Goal: Task Accomplishment & Management: Manage account settings

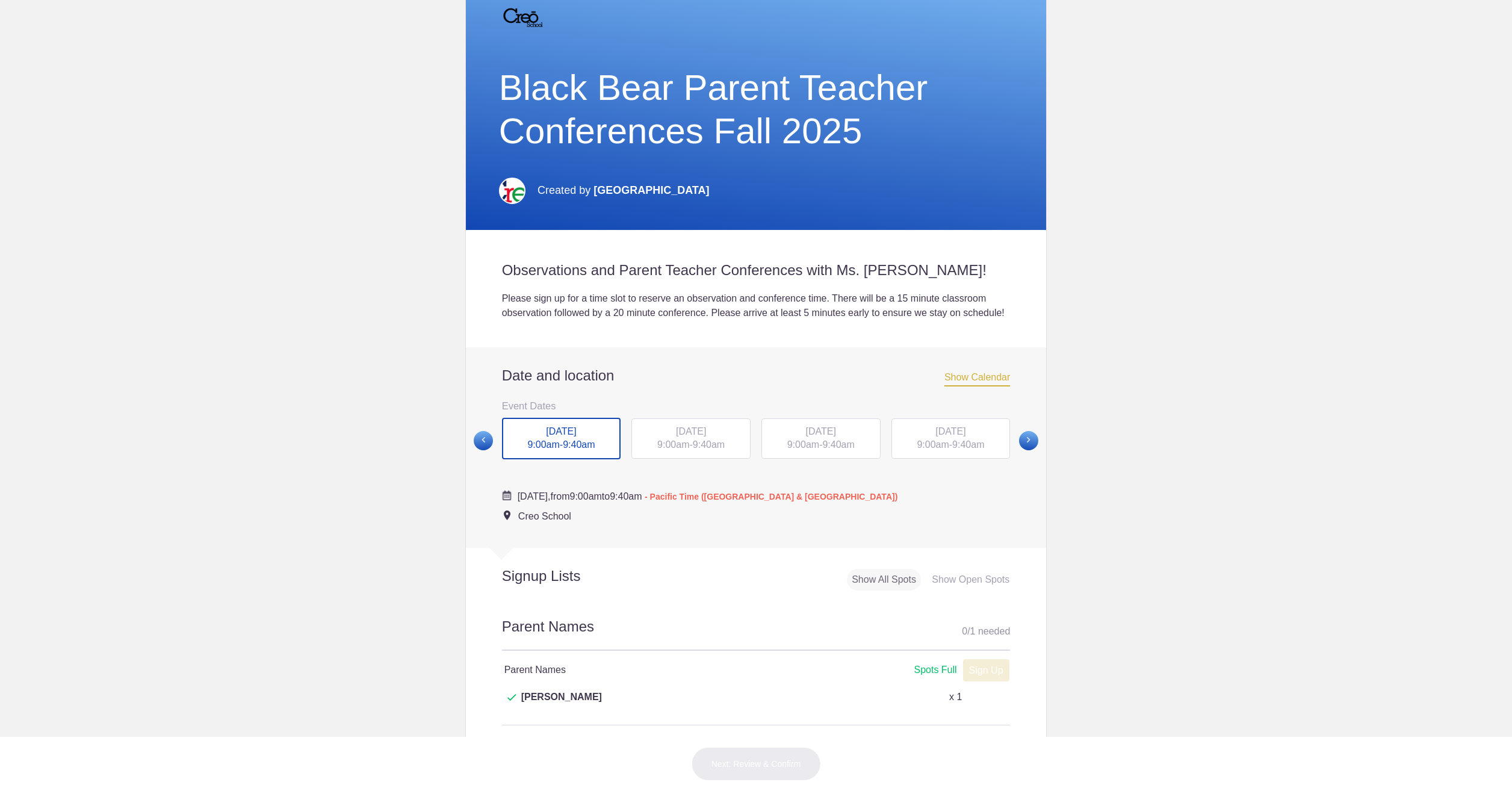
scroll to position [180, 0]
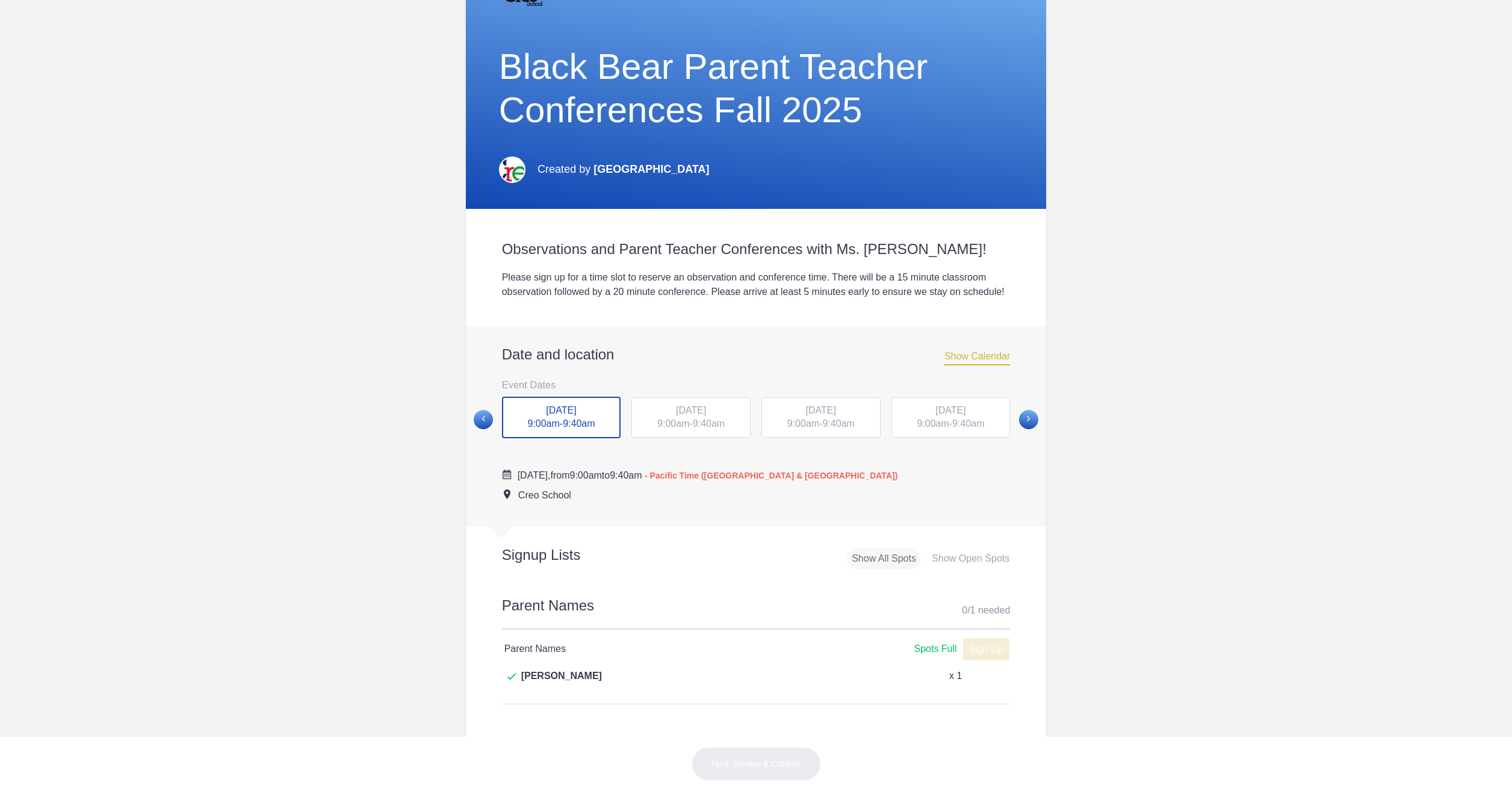
click at [958, 365] on span "Show Calendar" at bounding box center [977, 358] width 65 height 14
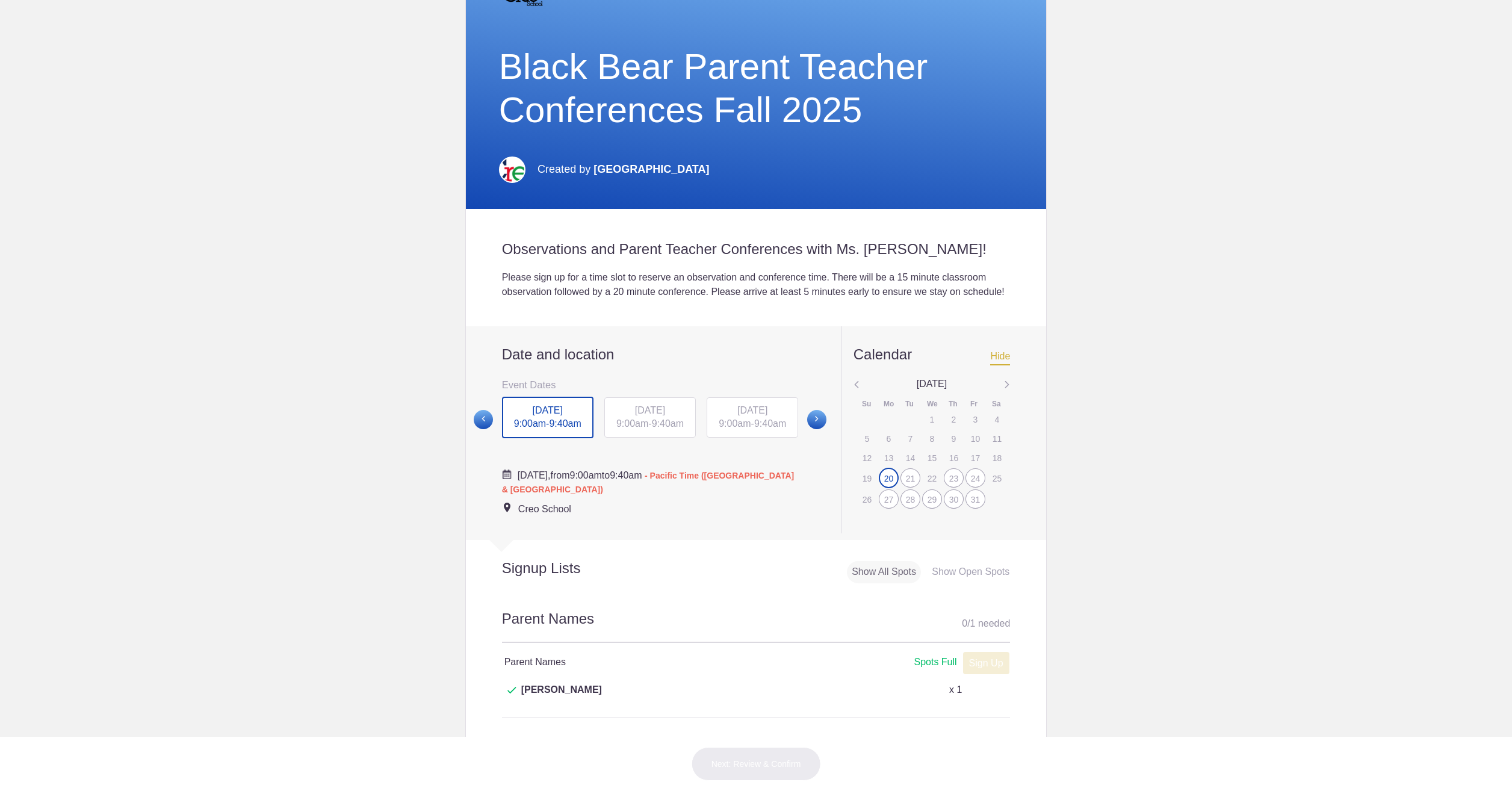
click at [1098, 459] on body "My Tools Received Invites Memberships Notifications View all [PERSON_NAME] [EMA…" at bounding box center [756, 395] width 1512 height 791
click at [1004, 393] on img at bounding box center [1007, 385] width 6 height 16
click at [853, 393] on img at bounding box center [856, 385] width 6 height 16
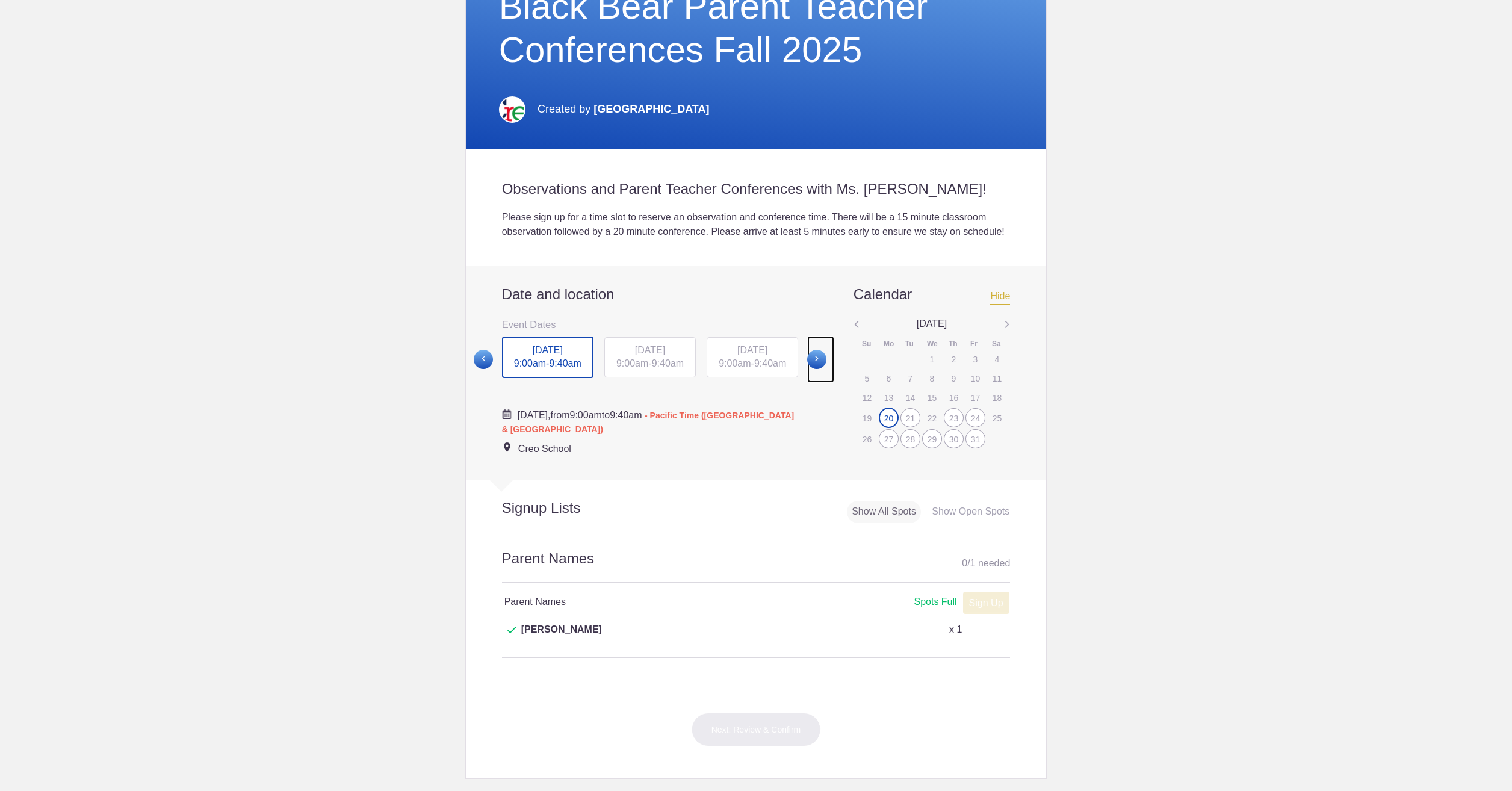
click at [814, 369] on span at bounding box center [816, 359] width 19 height 19
click at [814, 368] on span at bounding box center [816, 359] width 19 height 19
click at [1004, 333] on img at bounding box center [1007, 325] width 6 height 16
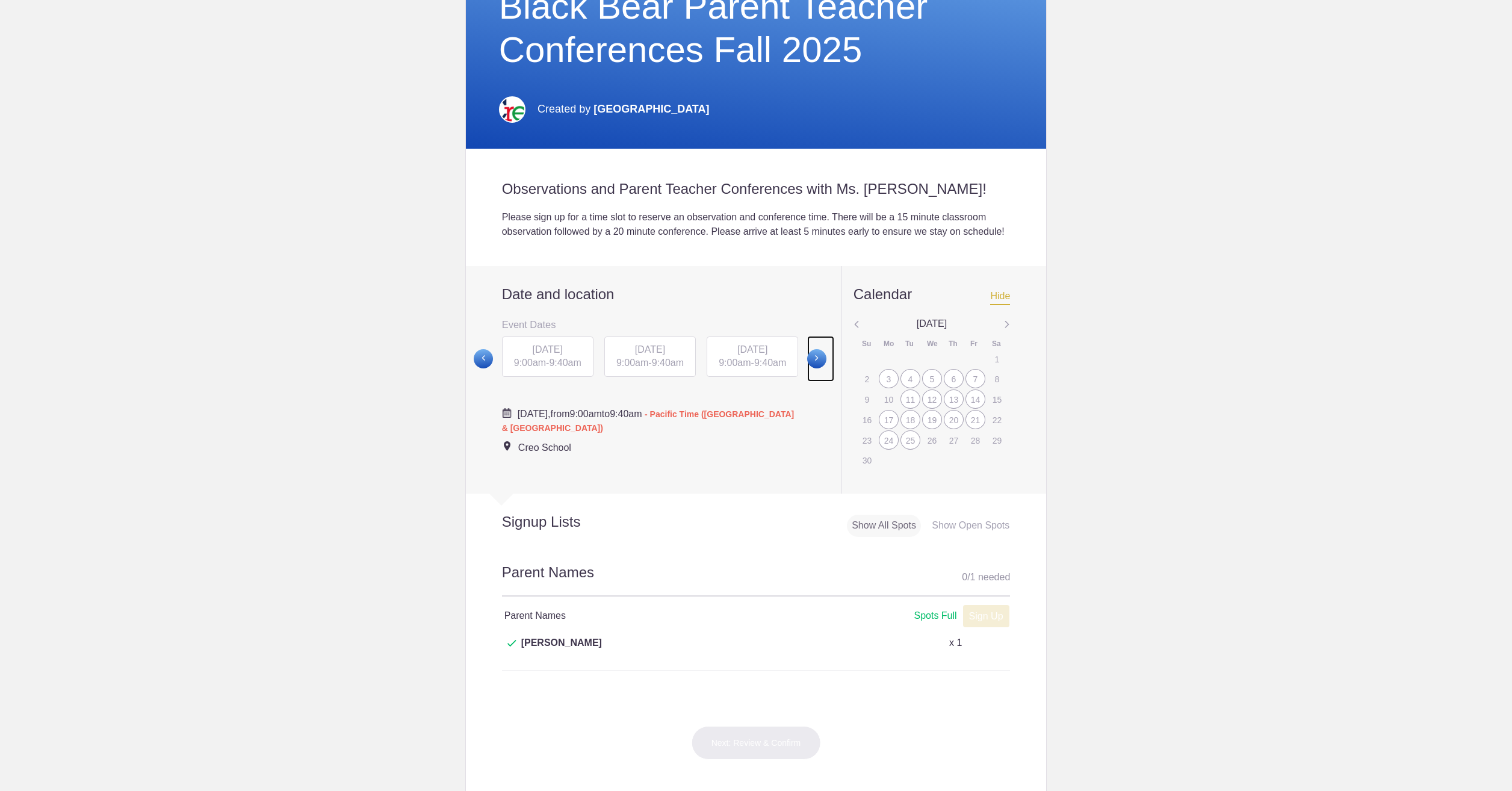
click at [812, 368] on span at bounding box center [816, 359] width 19 height 19
click at [334, 395] on body "My Tools Received Invites Memberships Notifications View all [PERSON_NAME] [EMA…" at bounding box center [756, 395] width 1512 height 791
click at [807, 368] on span at bounding box center [816, 359] width 19 height 19
click at [815, 368] on span at bounding box center [816, 359] width 19 height 19
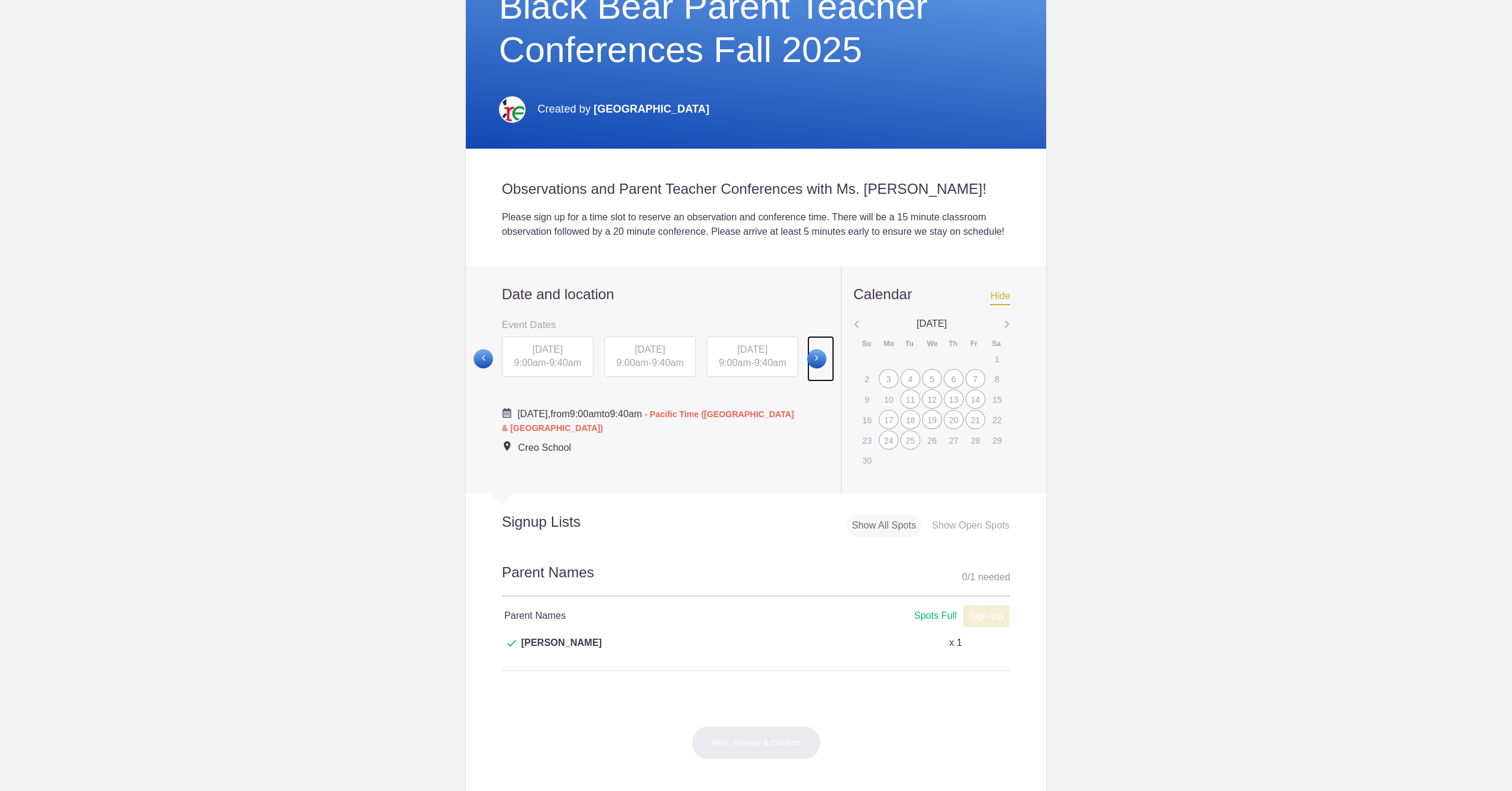
click at [815, 368] on span at bounding box center [816, 359] width 19 height 19
click at [1004, 333] on img at bounding box center [1007, 325] width 6 height 16
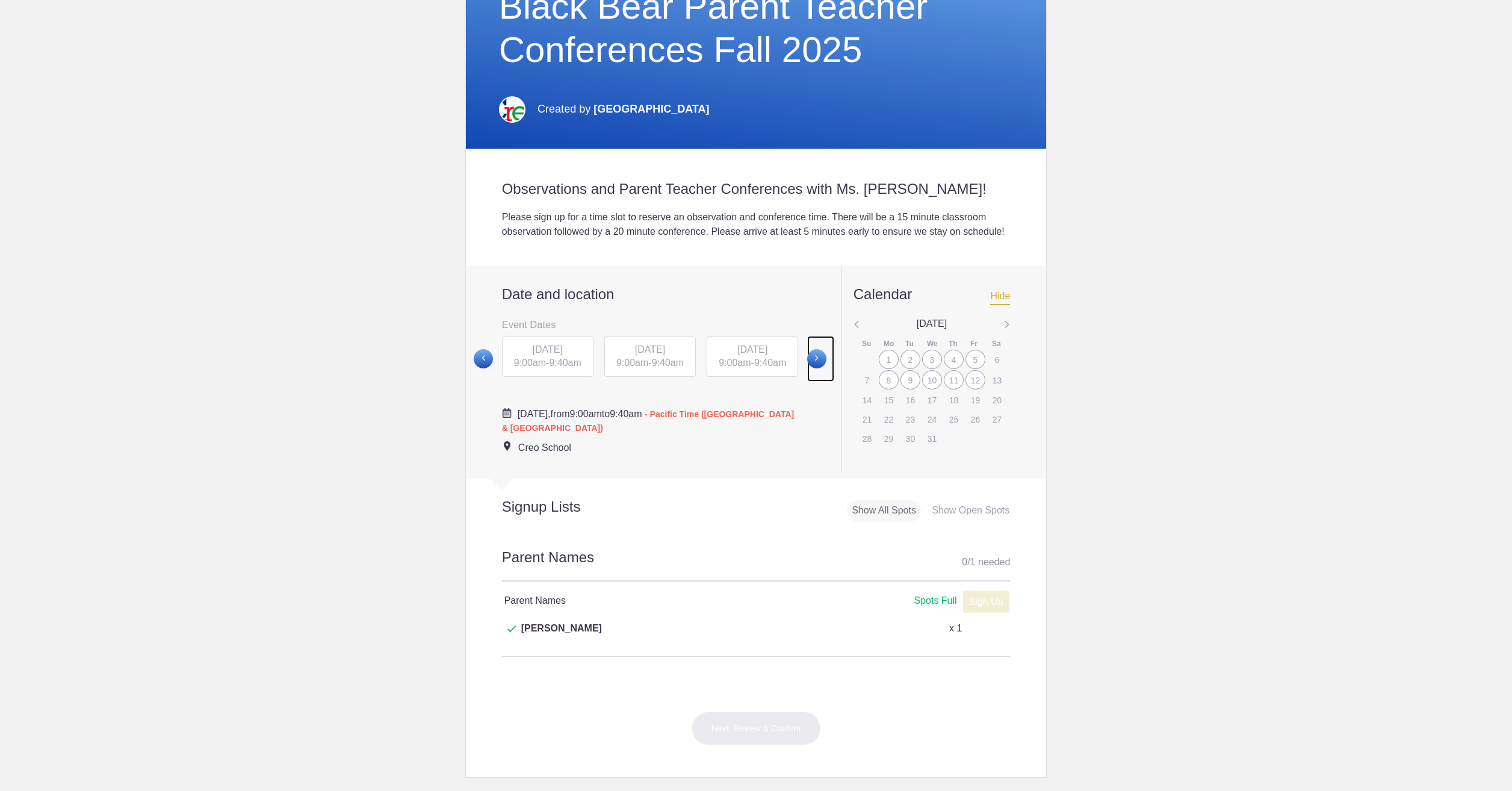
click at [814, 368] on span at bounding box center [816, 359] width 19 height 19
click at [811, 368] on span at bounding box center [816, 359] width 19 height 19
click at [815, 368] on span at bounding box center [816, 359] width 19 height 19
click at [479, 368] on span at bounding box center [483, 359] width 19 height 19
click at [759, 371] on div "[DATE] 9:00am - 9:40am" at bounding box center [752, 357] width 91 height 41
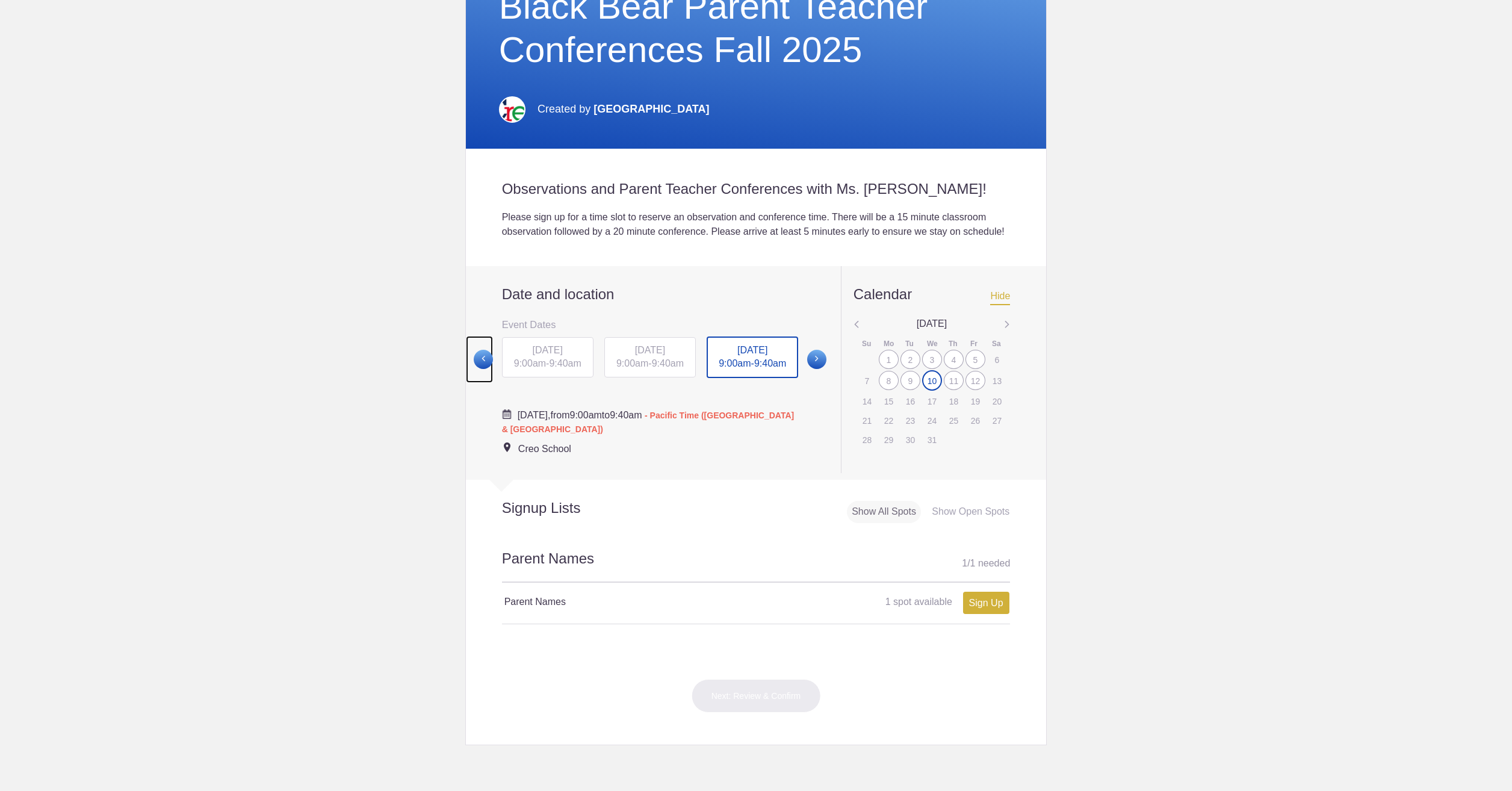
click at [479, 369] on span at bounding box center [483, 359] width 19 height 19
click at [479, 368] on span at bounding box center [483, 359] width 19 height 19
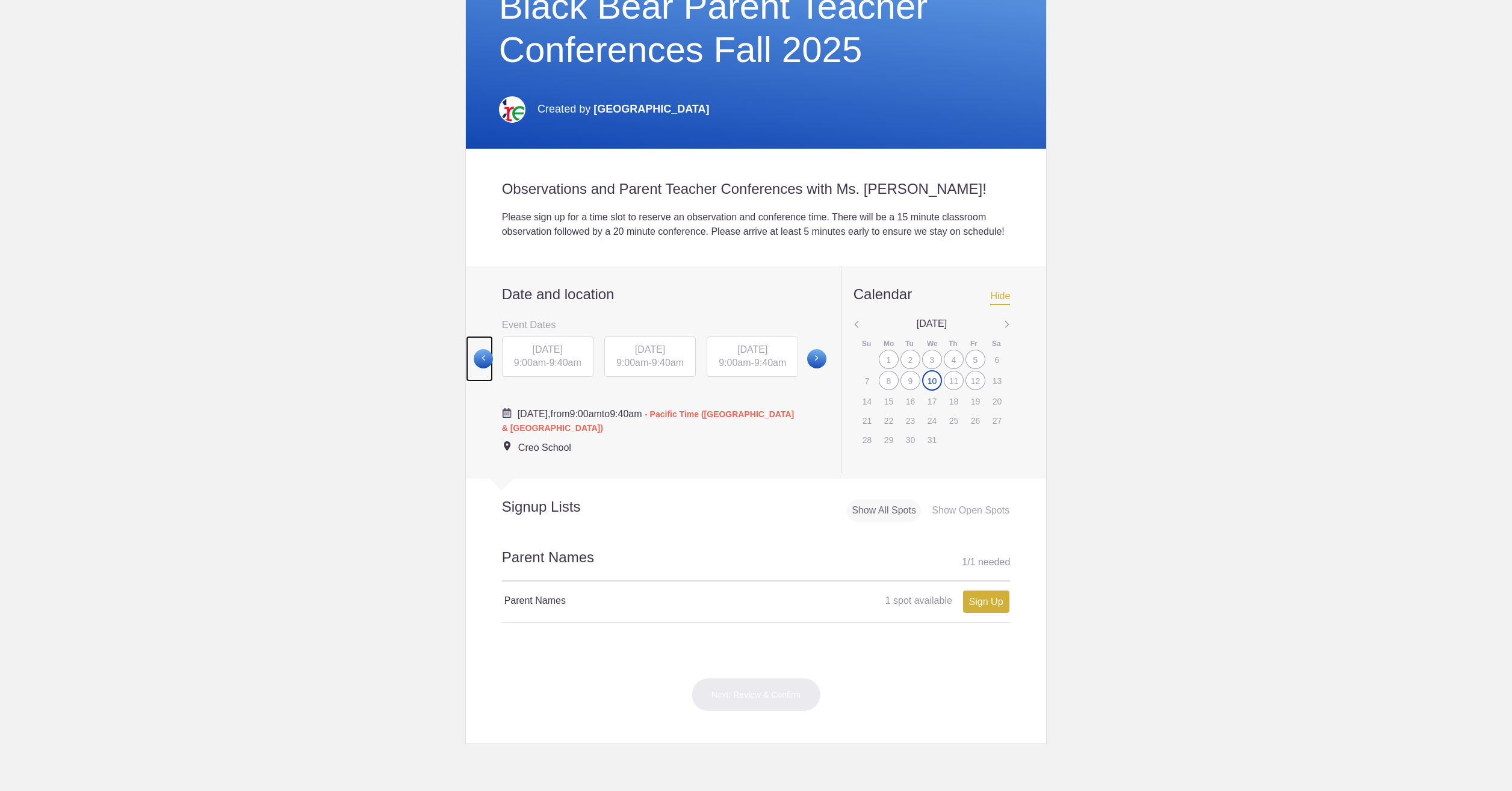
click at [479, 368] on span at bounding box center [483, 359] width 19 height 19
click at [853, 333] on img at bounding box center [856, 325] width 6 height 16
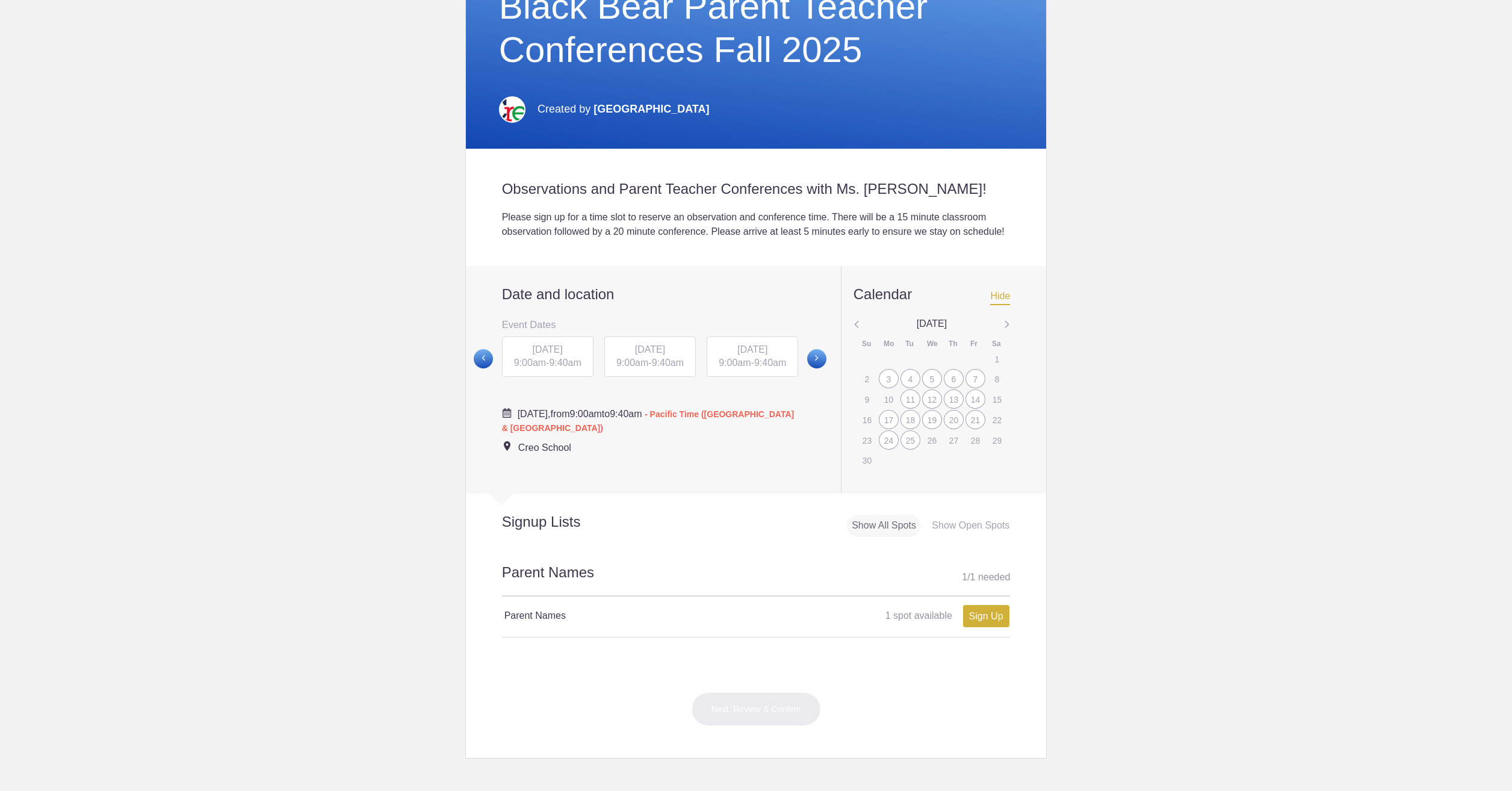
click at [853, 333] on img at bounding box center [856, 325] width 6 height 16
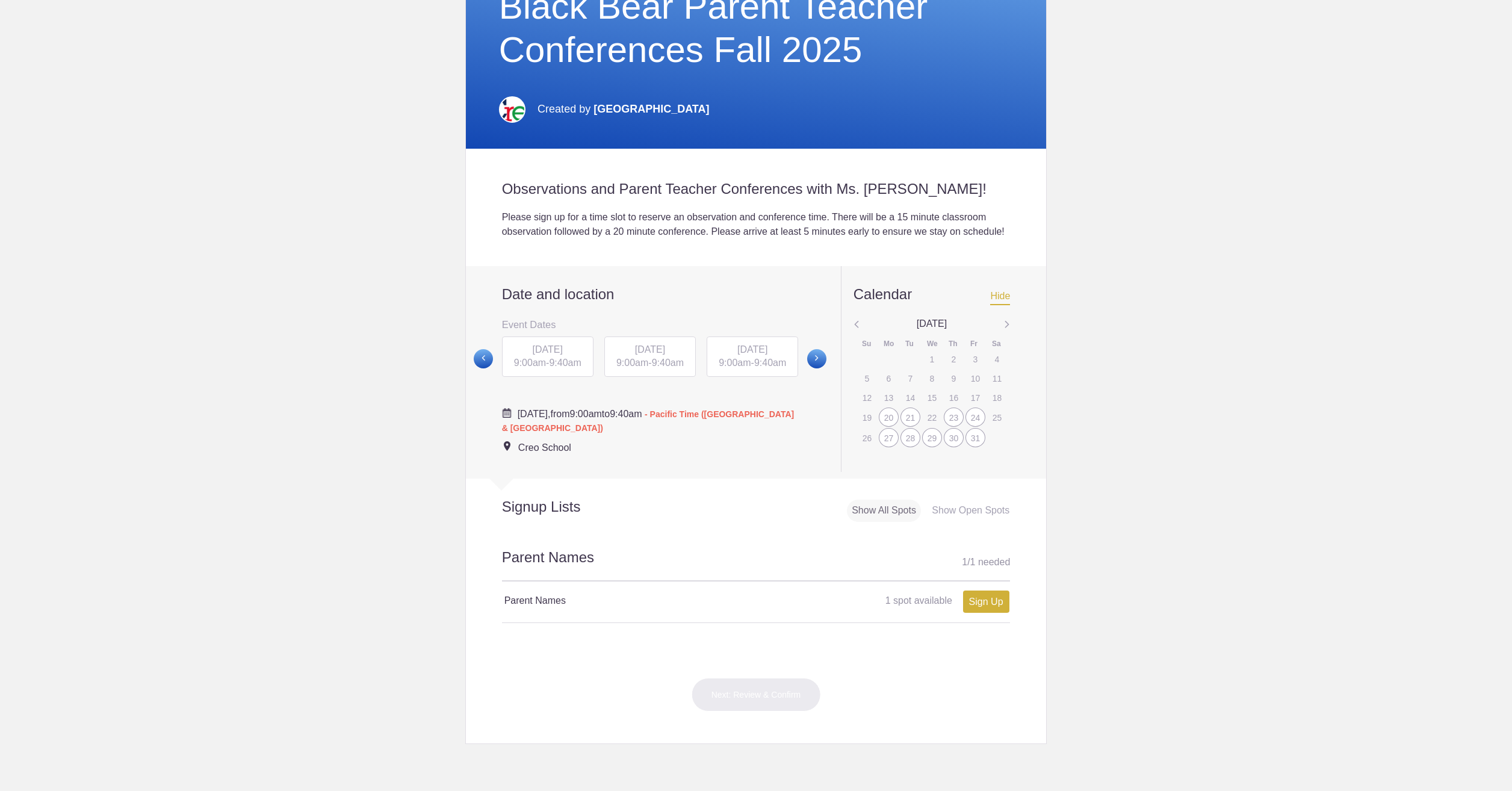
click at [883, 427] on div "20" at bounding box center [888, 417] width 20 height 19
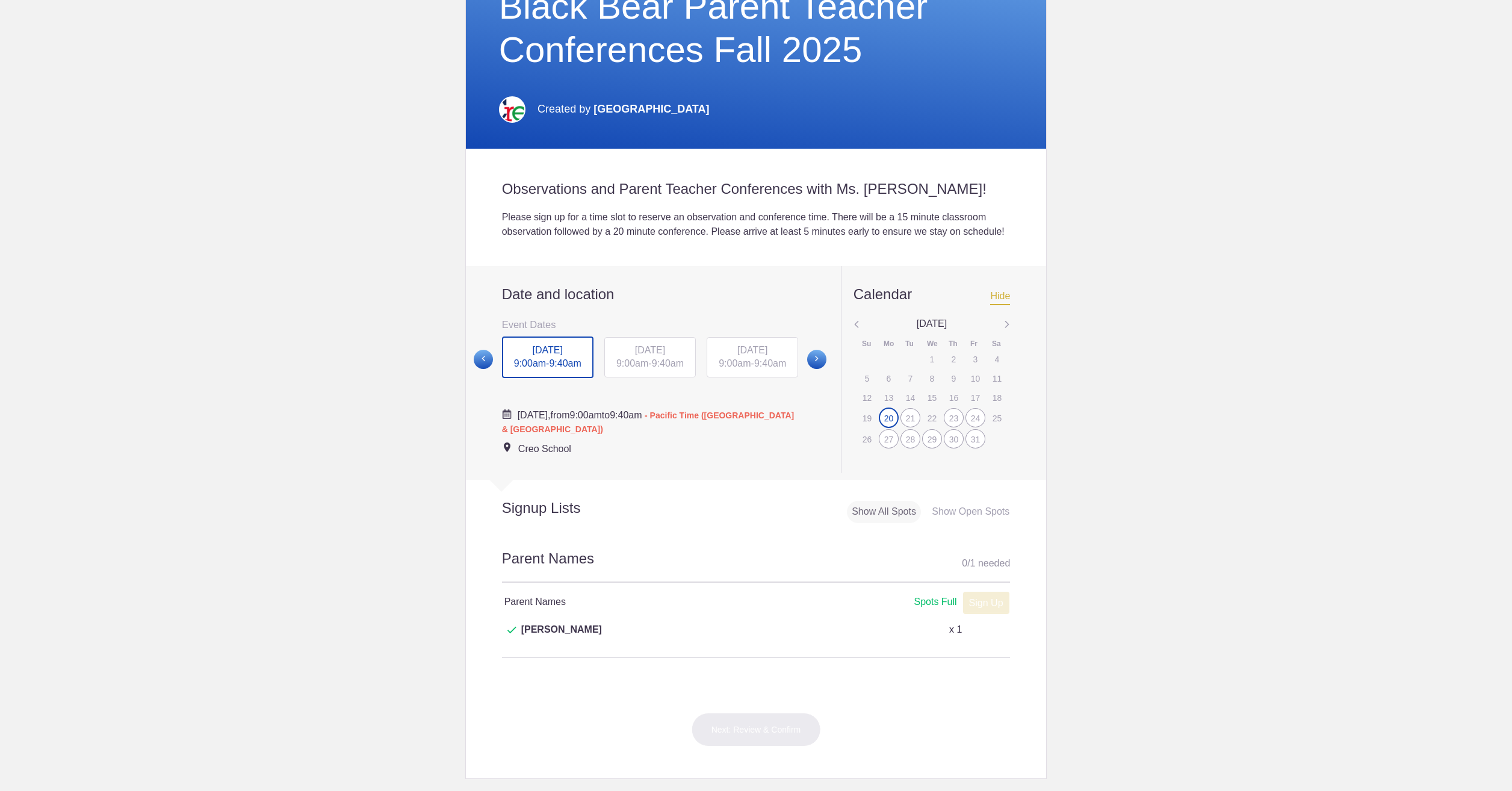
click at [664, 368] on span "9:40am" at bounding box center [667, 363] width 32 height 10
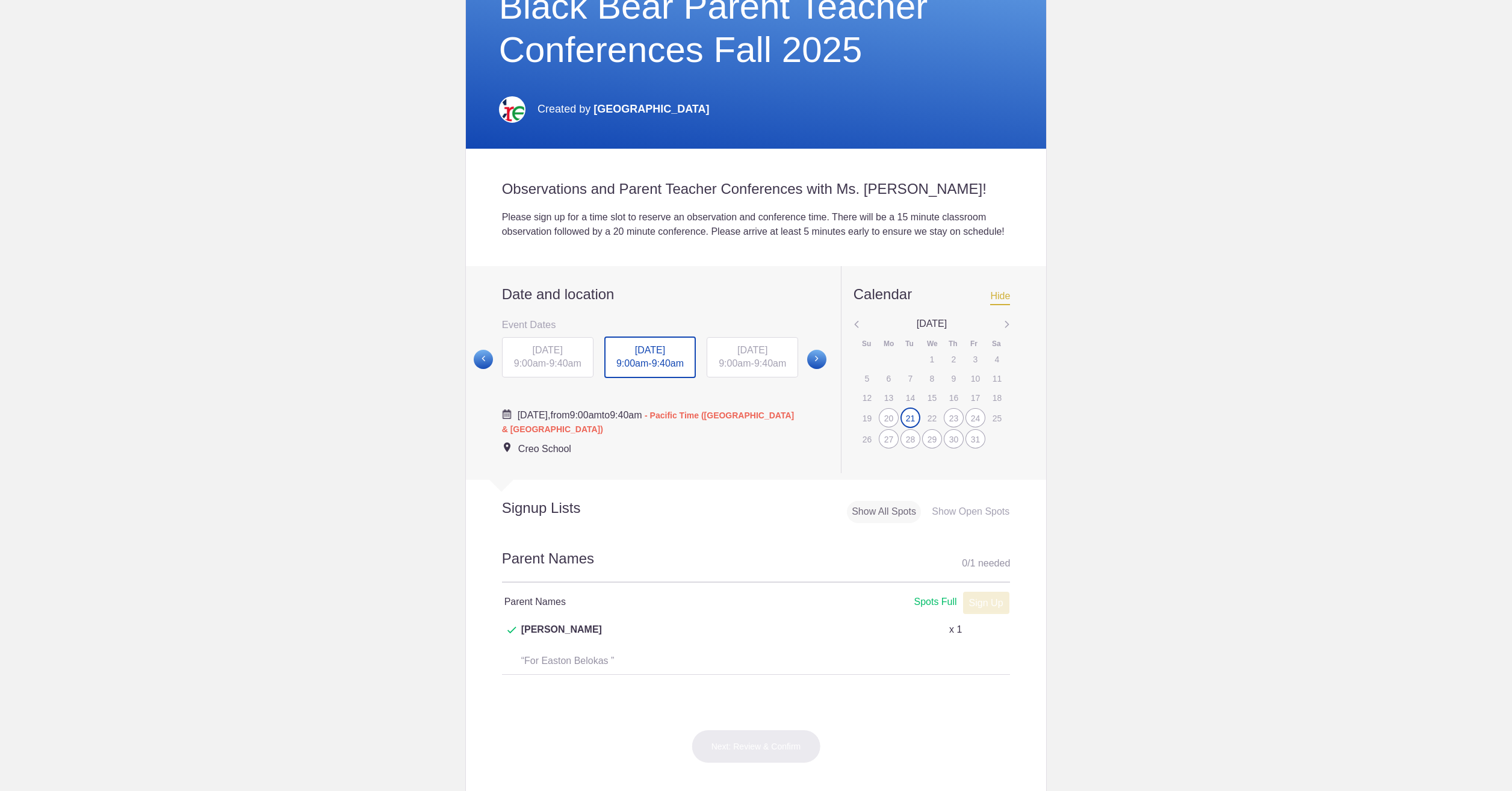
click at [759, 368] on span "9:40am" at bounding box center [770, 363] width 32 height 10
click at [811, 369] on span at bounding box center [816, 359] width 19 height 19
click at [550, 354] on span "[DATE]" at bounding box center [548, 349] width 30 height 10
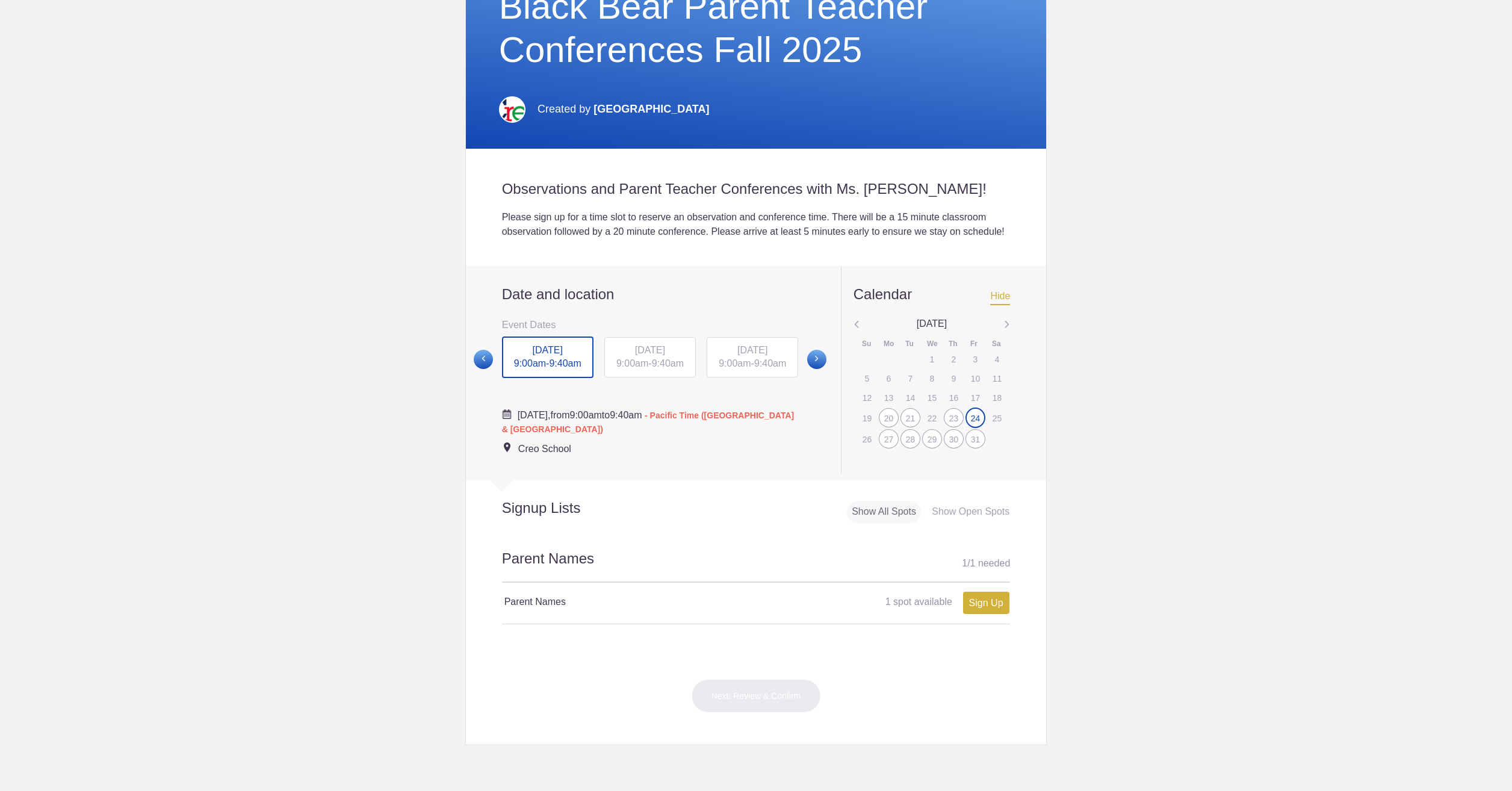
click at [336, 353] on body "My Tools Received Invites Memberships Notifications View all [PERSON_NAME] [EMA…" at bounding box center [756, 395] width 1512 height 791
click at [1004, 333] on img at bounding box center [1007, 325] width 6 height 16
click at [885, 388] on div "3" at bounding box center [888, 379] width 20 height 19
